Goal: Task Accomplishment & Management: Use online tool/utility

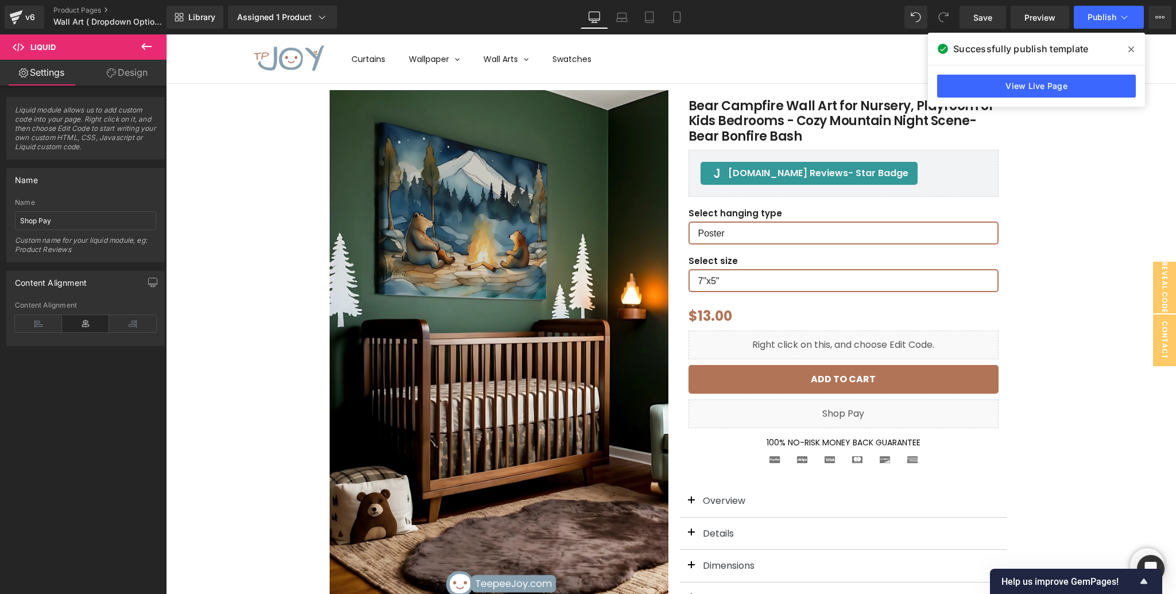
click at [148, 45] on icon at bounding box center [146, 47] width 14 height 14
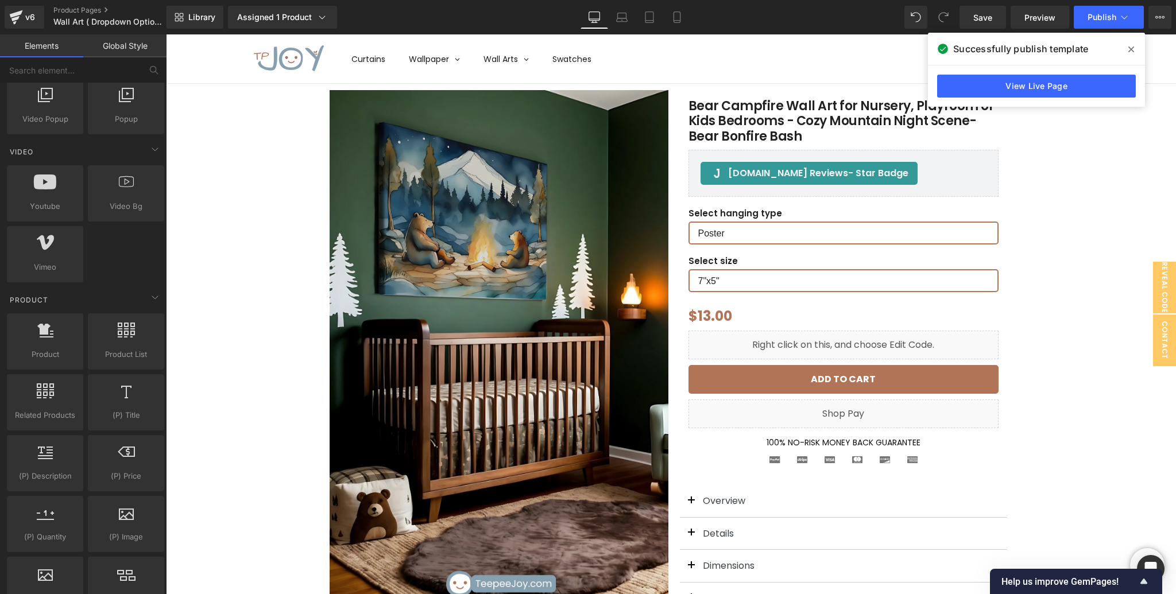
scroll to position [834, 0]
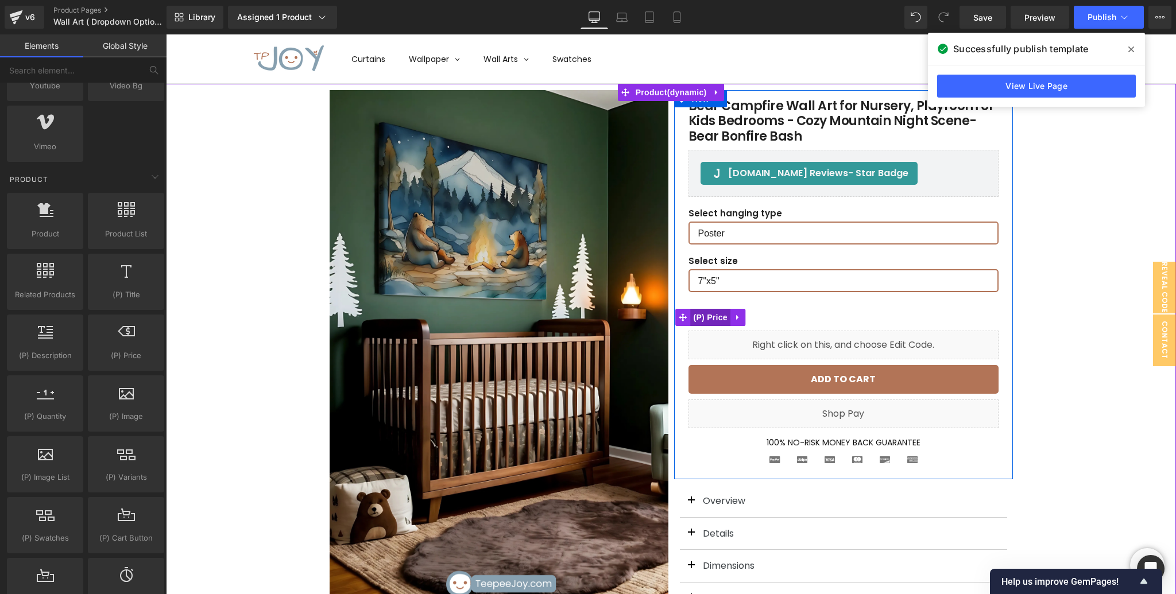
click at [720, 319] on span "(P) Price" at bounding box center [710, 317] width 40 height 17
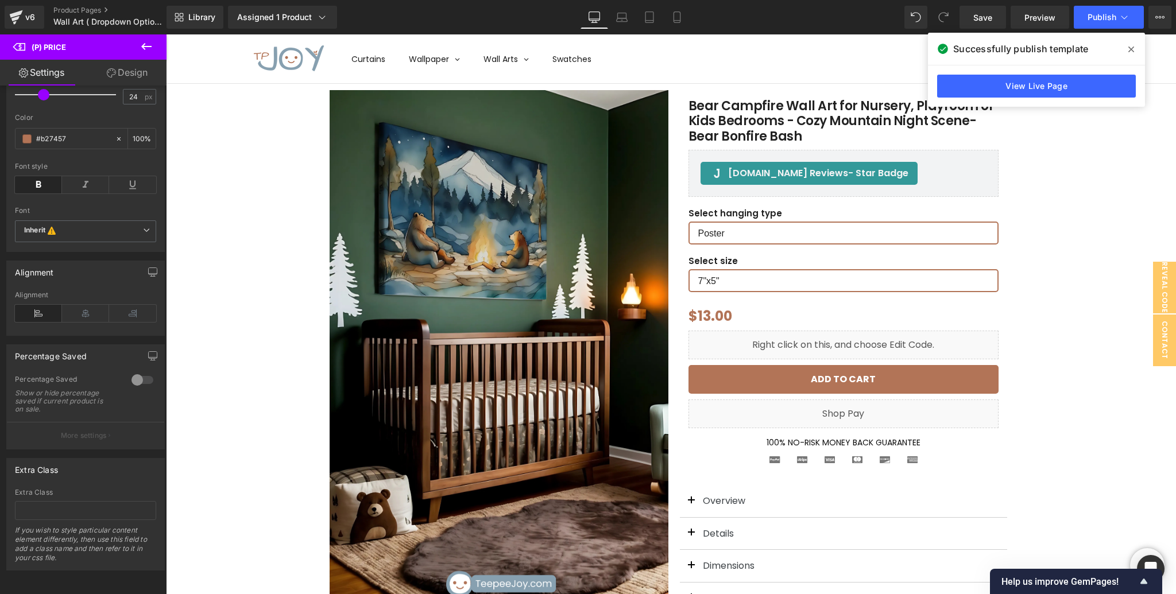
scroll to position [220, 0]
click at [100, 512] on input "text" at bounding box center [85, 510] width 141 height 19
paste input "<span id="coupon-sale-price" class="money"></span>"
type input "<span id="coupon-sale-price" class="money"></span>"
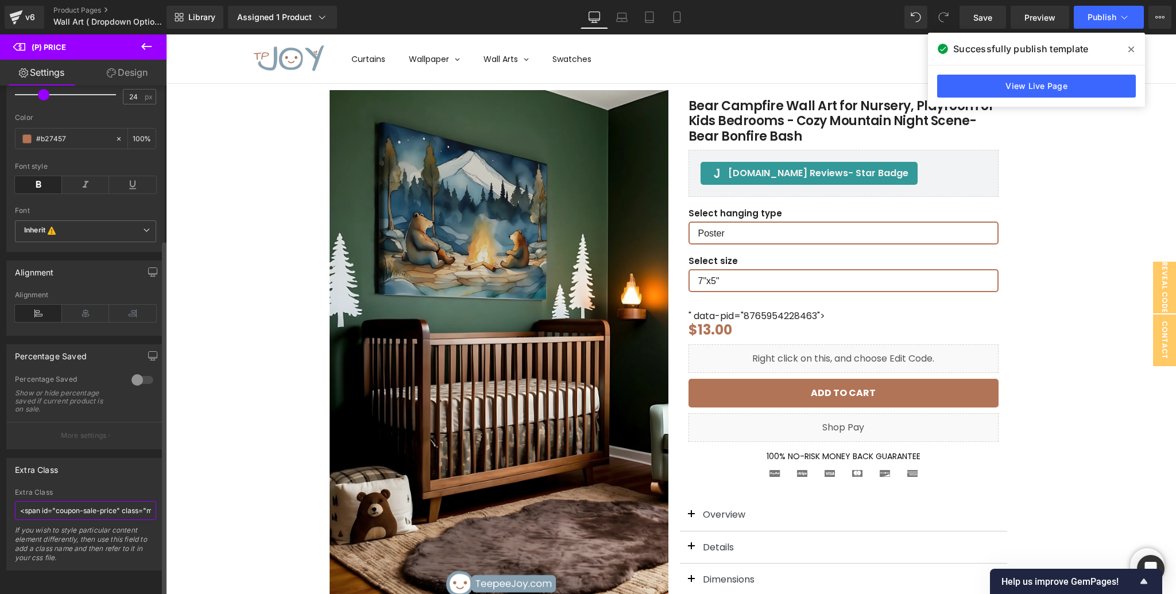
scroll to position [0, 56]
click at [109, 507] on input "<span id="coupon-sale-price" class="money"></span>" at bounding box center [85, 510] width 141 height 19
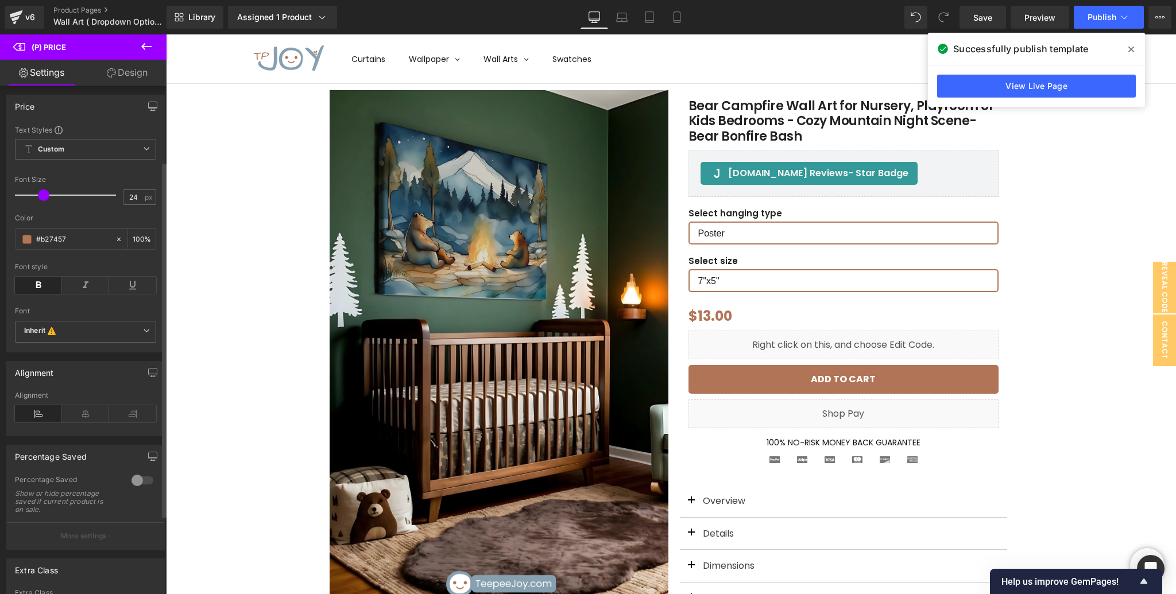
scroll to position [0, 0]
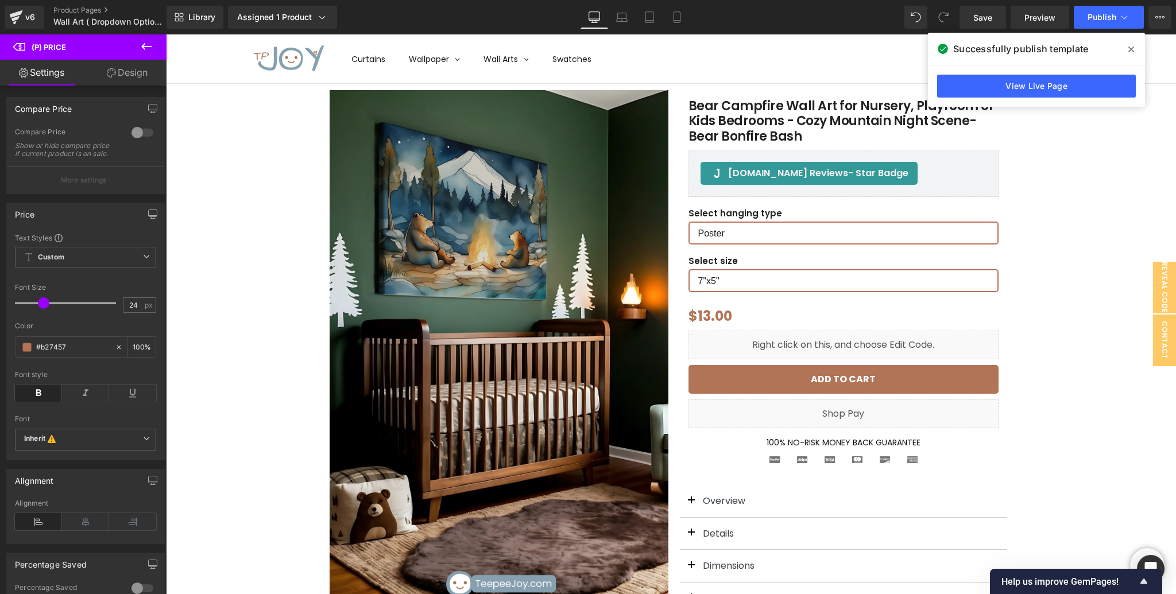
click at [139, 78] on link "Design" at bounding box center [127, 73] width 83 height 26
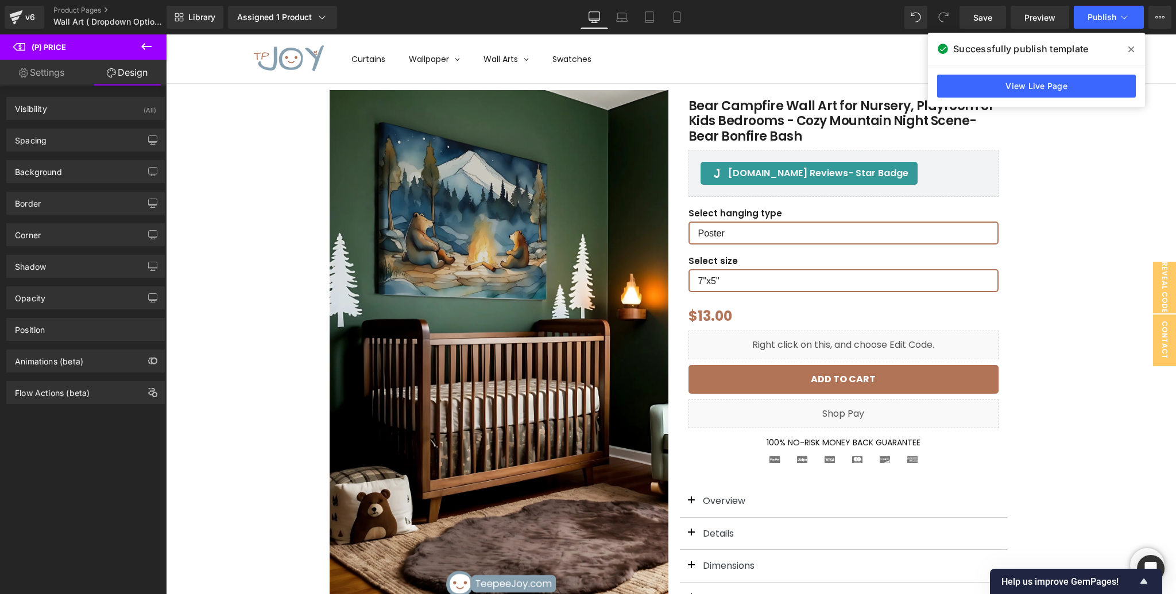
click at [59, 75] on link "Settings" at bounding box center [41, 73] width 83 height 26
type input "100"
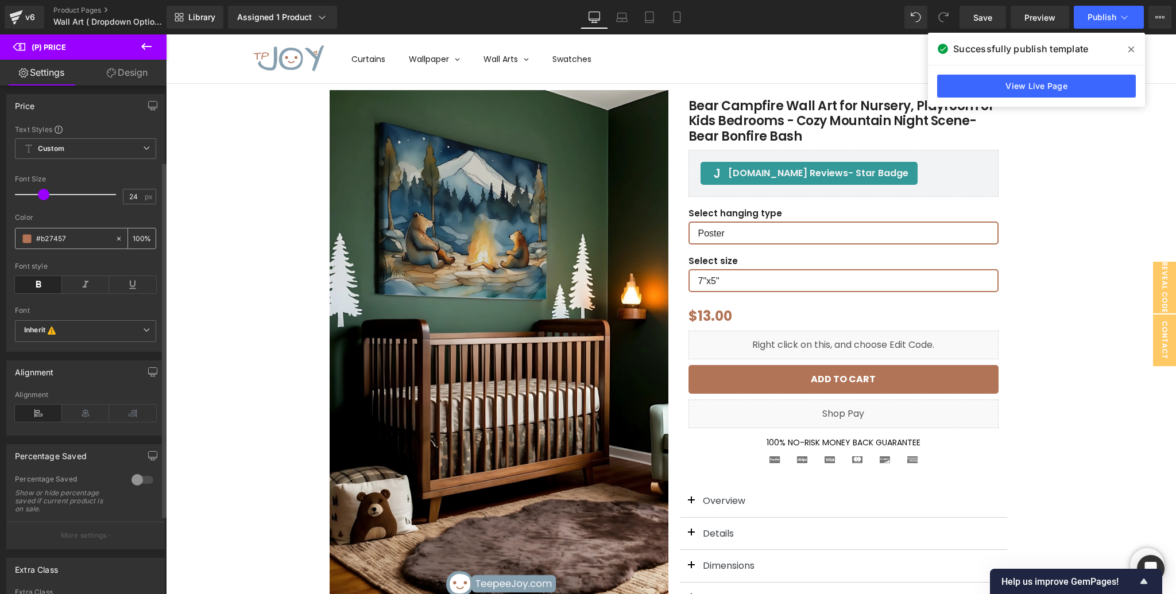
scroll to position [220, 0]
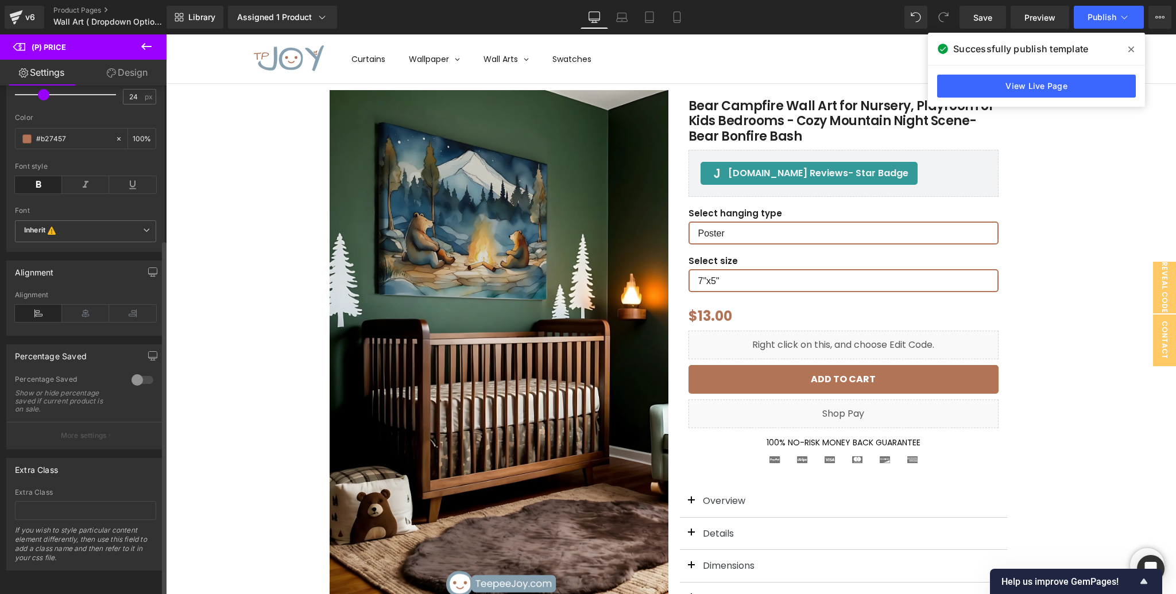
click at [72, 439] on button "More settings" at bounding box center [85, 435] width 157 height 27
drag, startPoint x: 61, startPoint y: 552, endPoint x: 14, endPoint y: 520, distance: 57.0
click at [15, 526] on div "If you wish to style particular content element differently, then use this fiel…" at bounding box center [85, 548] width 141 height 44
click at [147, 48] on icon at bounding box center [146, 47] width 14 height 14
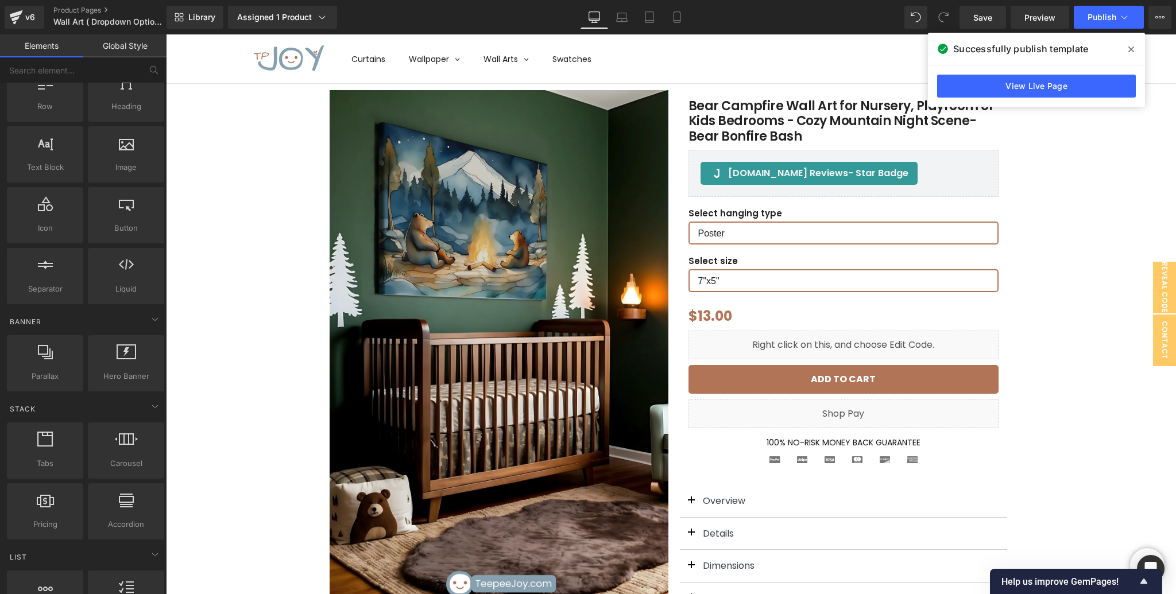
scroll to position [0, 0]
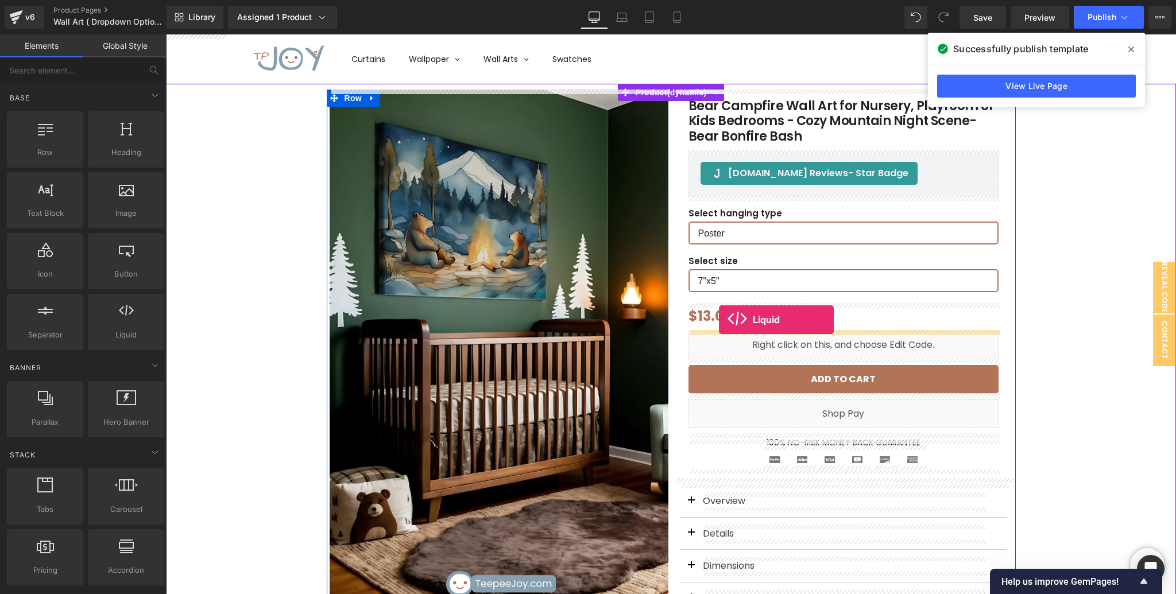
drag, startPoint x: 288, startPoint y: 355, endPoint x: 719, endPoint y: 320, distance: 432.5
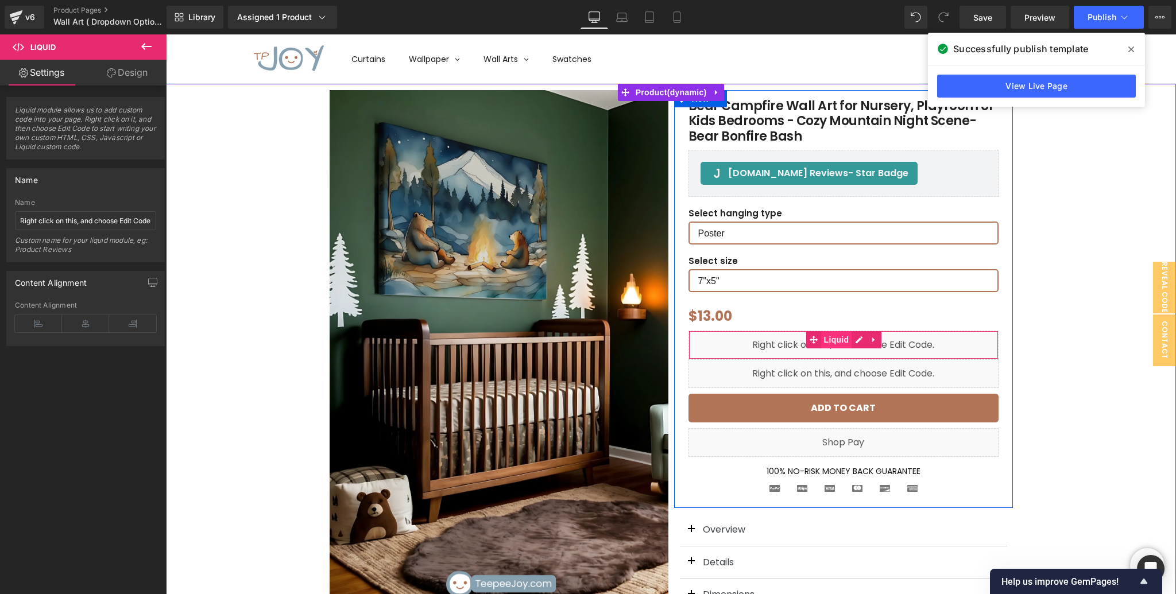
click at [828, 342] on span "Liquid" at bounding box center [836, 339] width 31 height 17
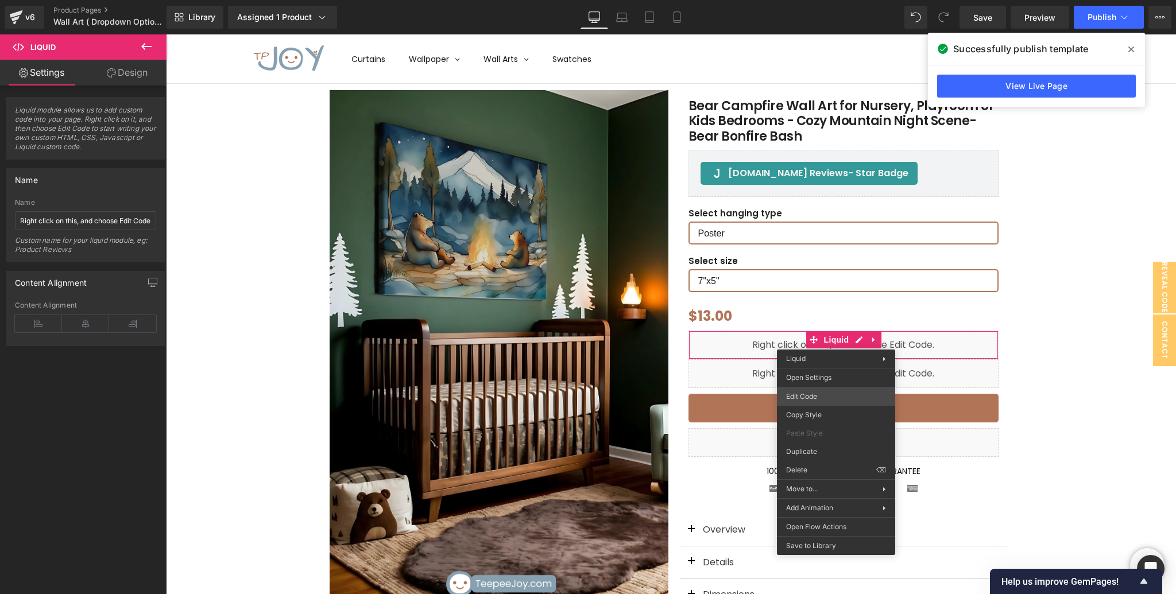
click at [817, 0] on div "Liquid You are previewing how the will restyle your page. You can not edit Elem…" at bounding box center [588, 0] width 1176 height 0
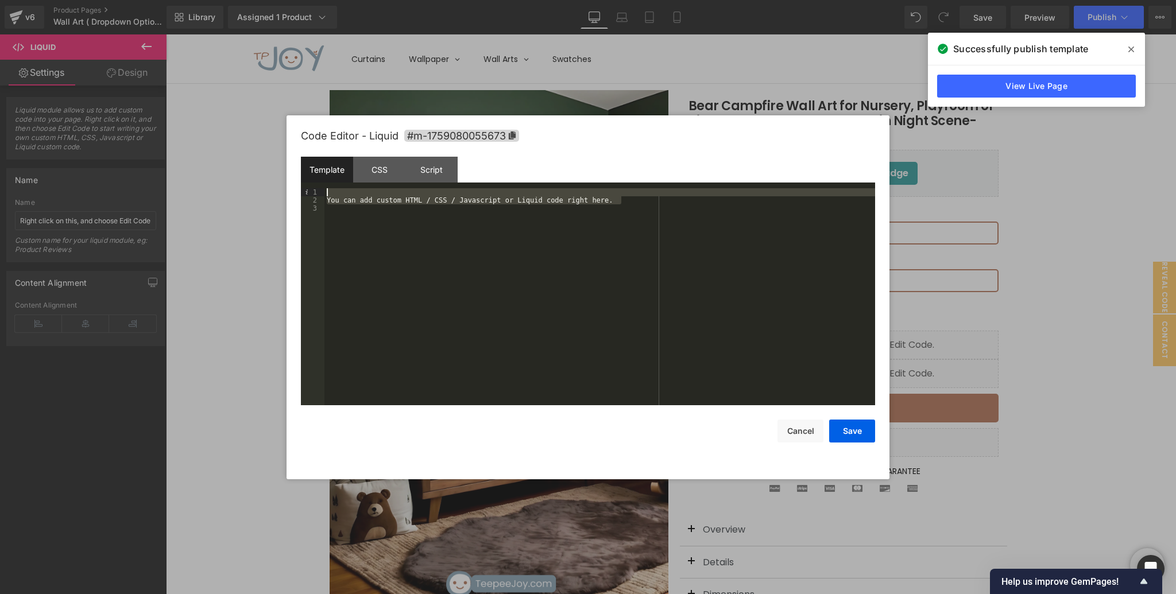
drag, startPoint x: 633, startPoint y: 203, endPoint x: 327, endPoint y: 175, distance: 307.3
click at [327, 175] on div "Template CSS Script Data 1 2 3 You can add custom HTML / CSS / Javascript or Li…" at bounding box center [588, 281] width 574 height 249
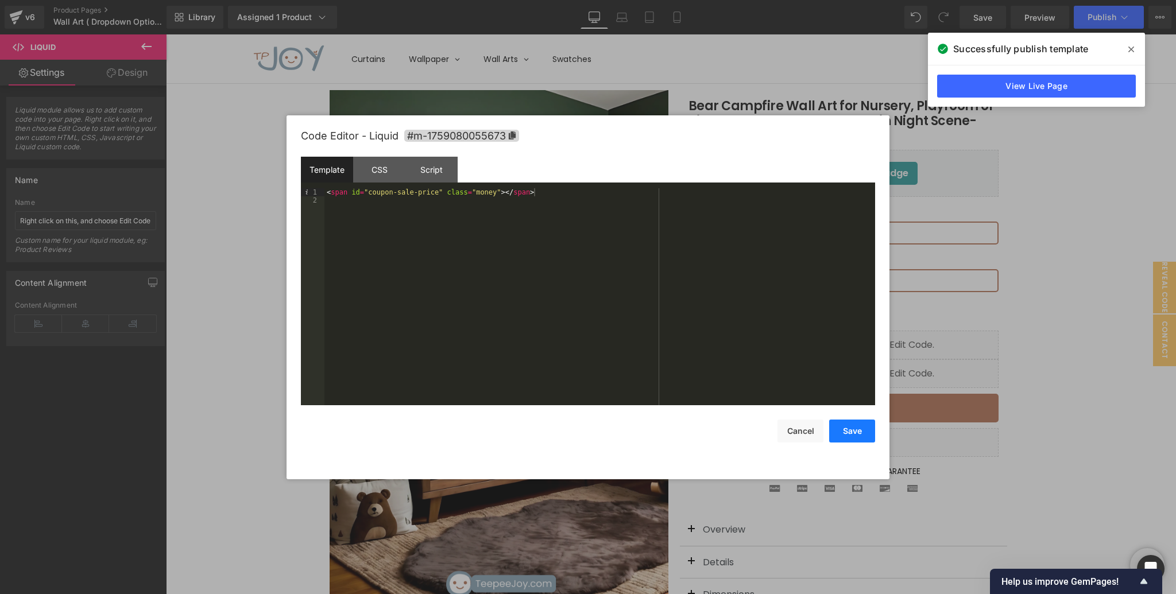
click at [850, 429] on button "Save" at bounding box center [852, 431] width 46 height 23
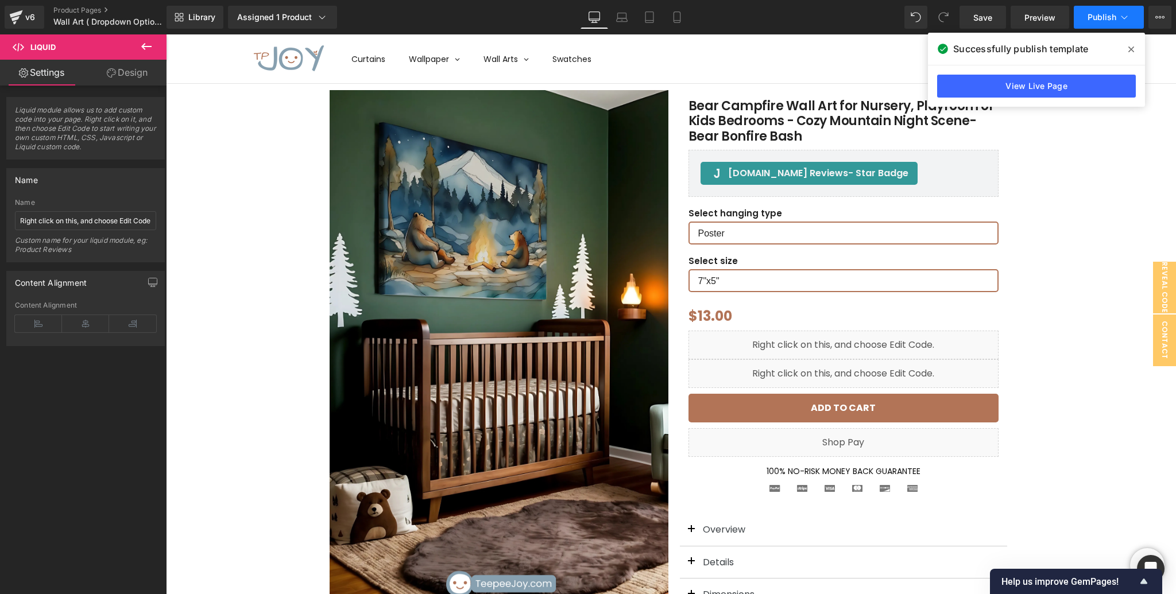
click at [1098, 17] on span "Publish" at bounding box center [1101, 17] width 29 height 9
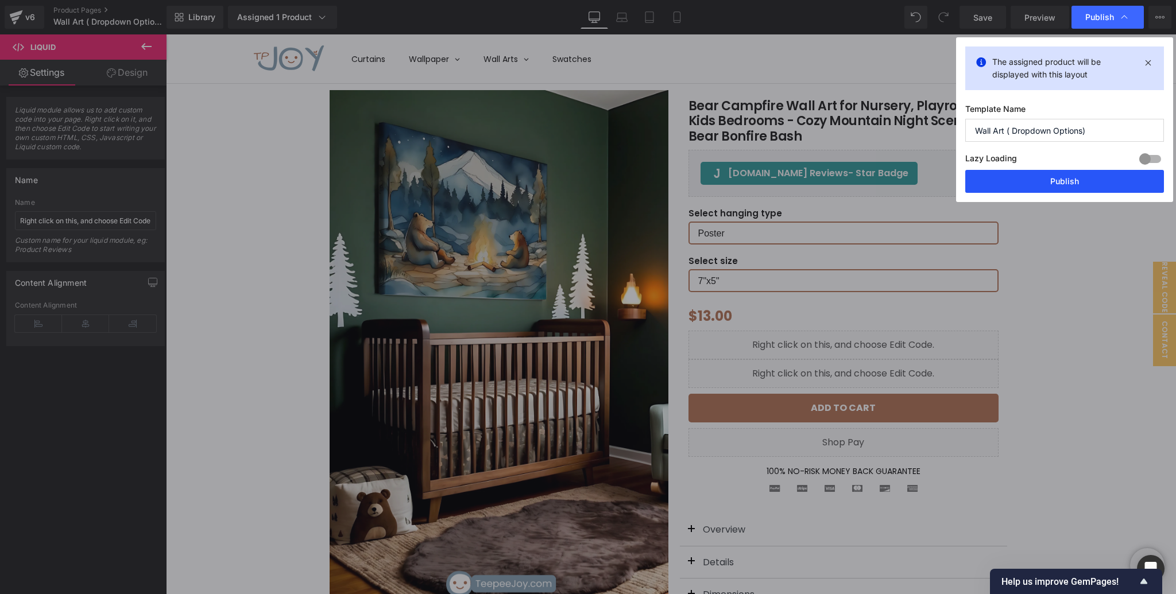
click at [1041, 180] on button "Publish" at bounding box center [1064, 181] width 199 height 23
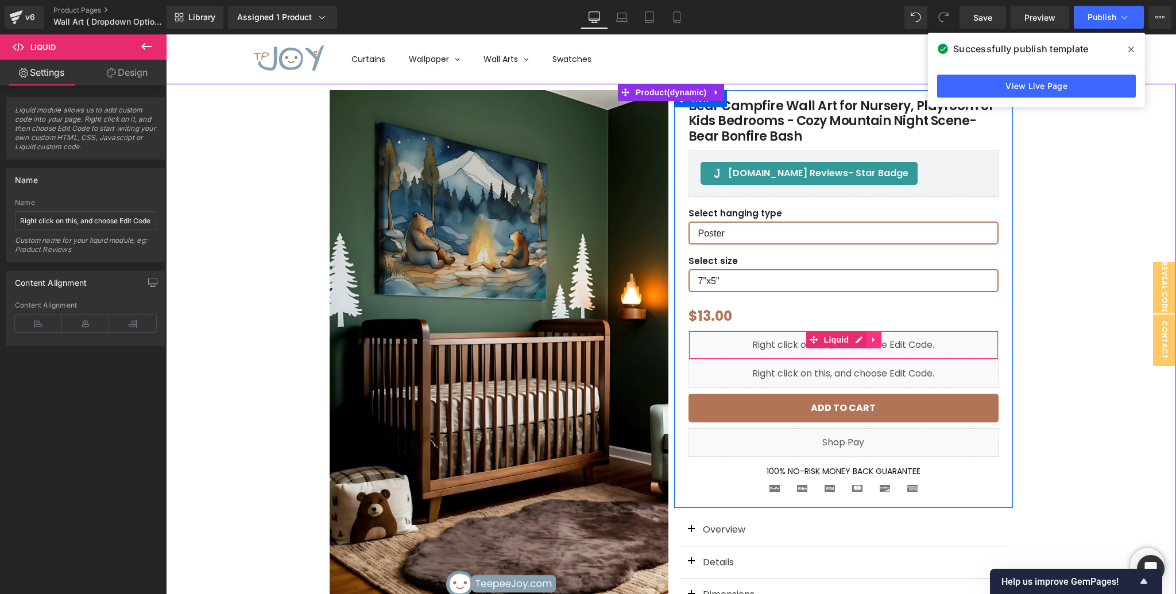
click at [874, 339] on icon at bounding box center [874, 340] width 8 height 9
click at [881, 339] on icon at bounding box center [881, 340] width 8 height 9
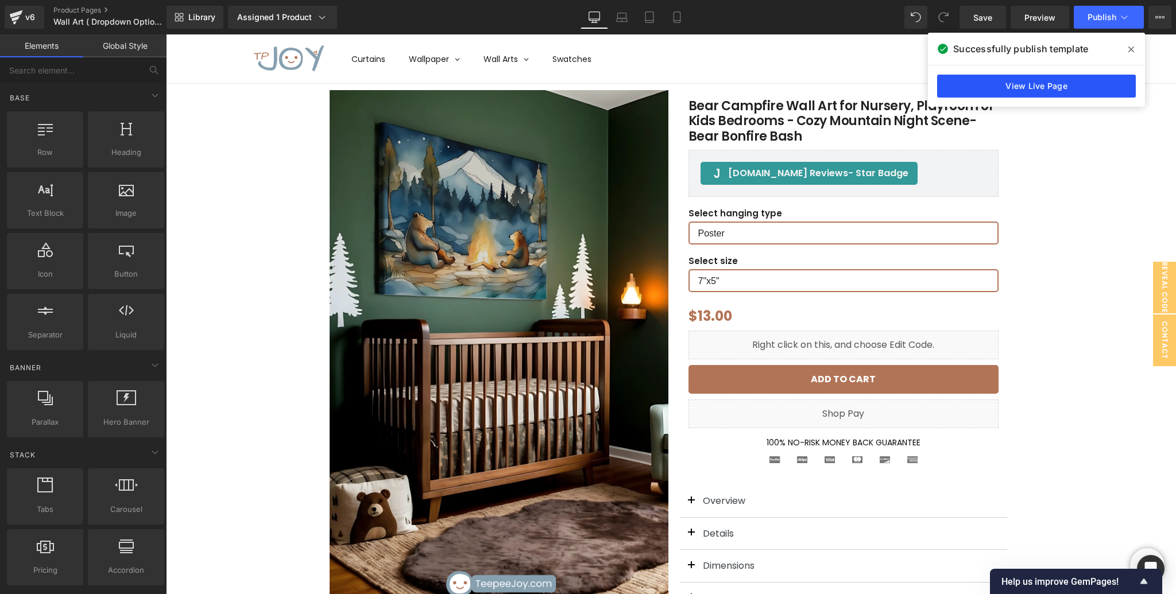
click at [1072, 82] on link "View Live Page" at bounding box center [1036, 86] width 199 height 23
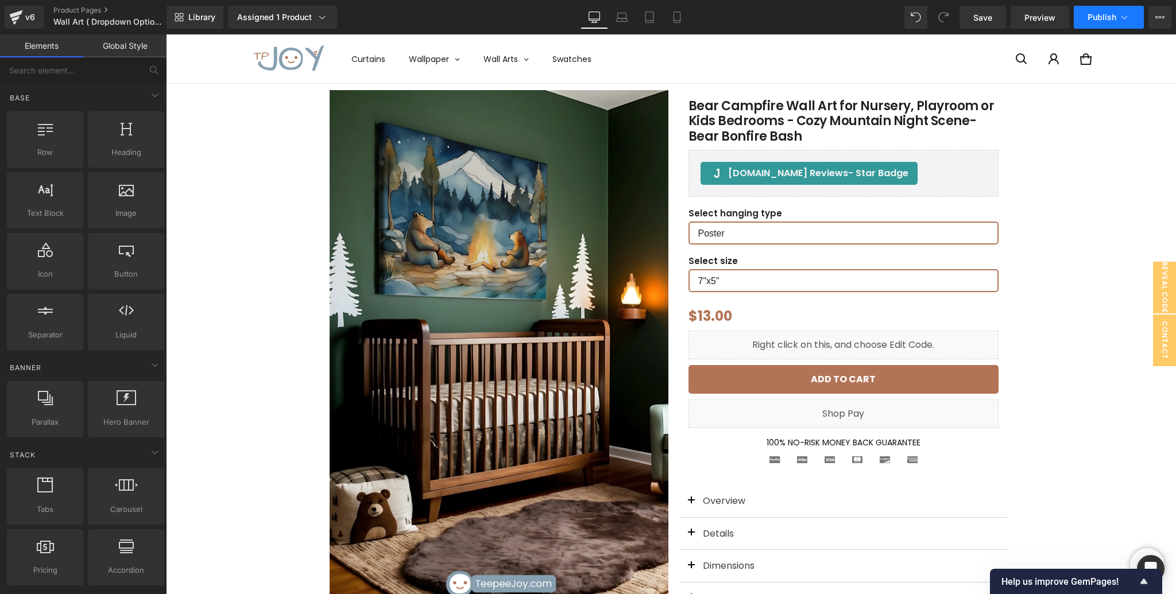
click at [1095, 22] on button "Publish" at bounding box center [1108, 17] width 70 height 23
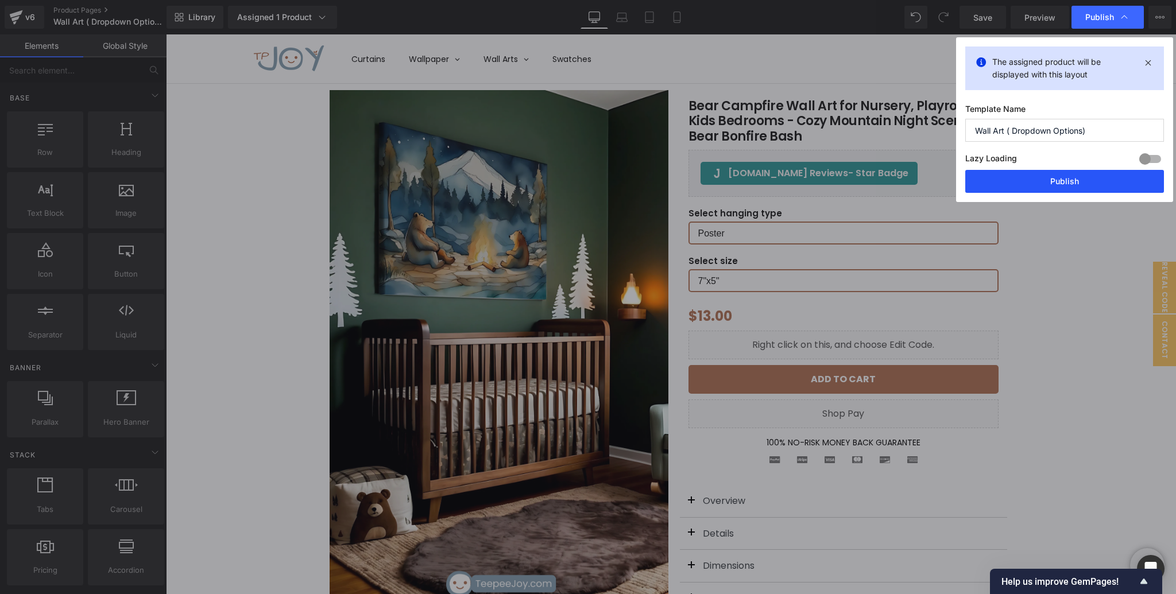
click at [1045, 182] on button "Publish" at bounding box center [1064, 181] width 199 height 23
